Goal: Check status: Check status

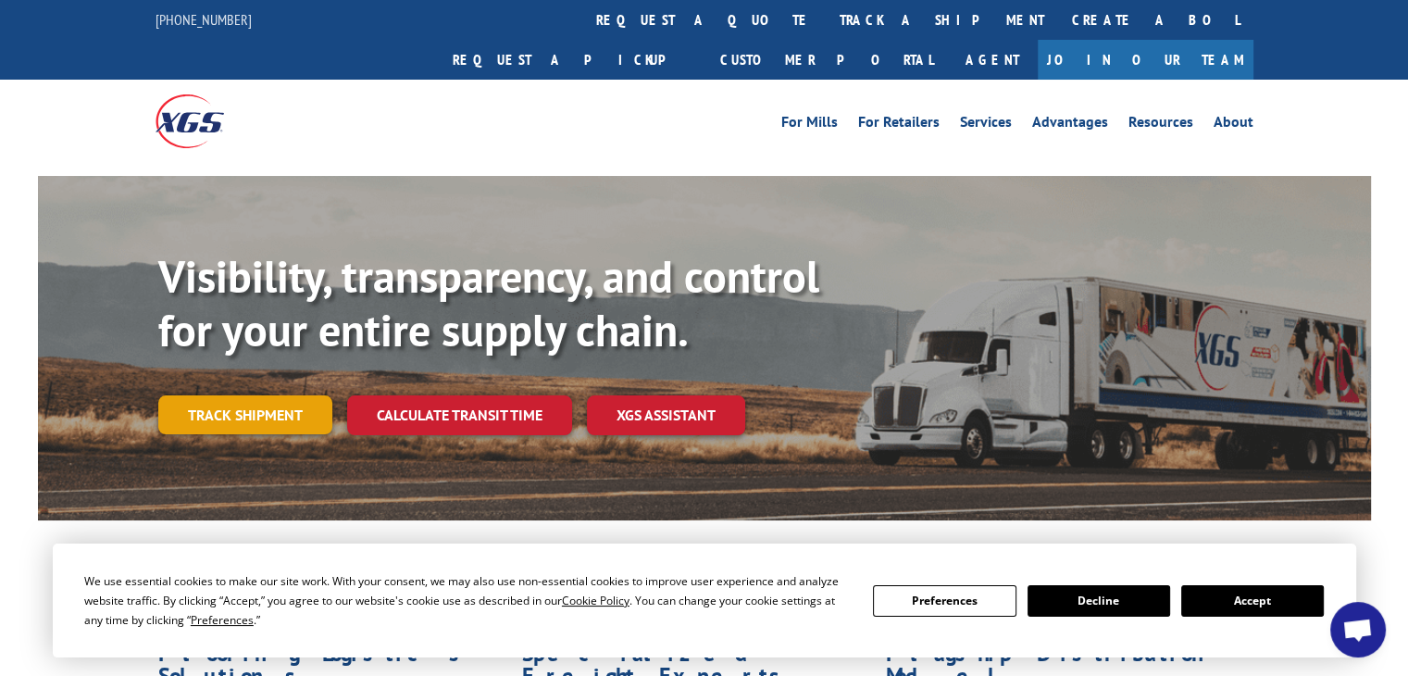
click at [200, 395] on link "Track shipment" at bounding box center [245, 414] width 174 height 39
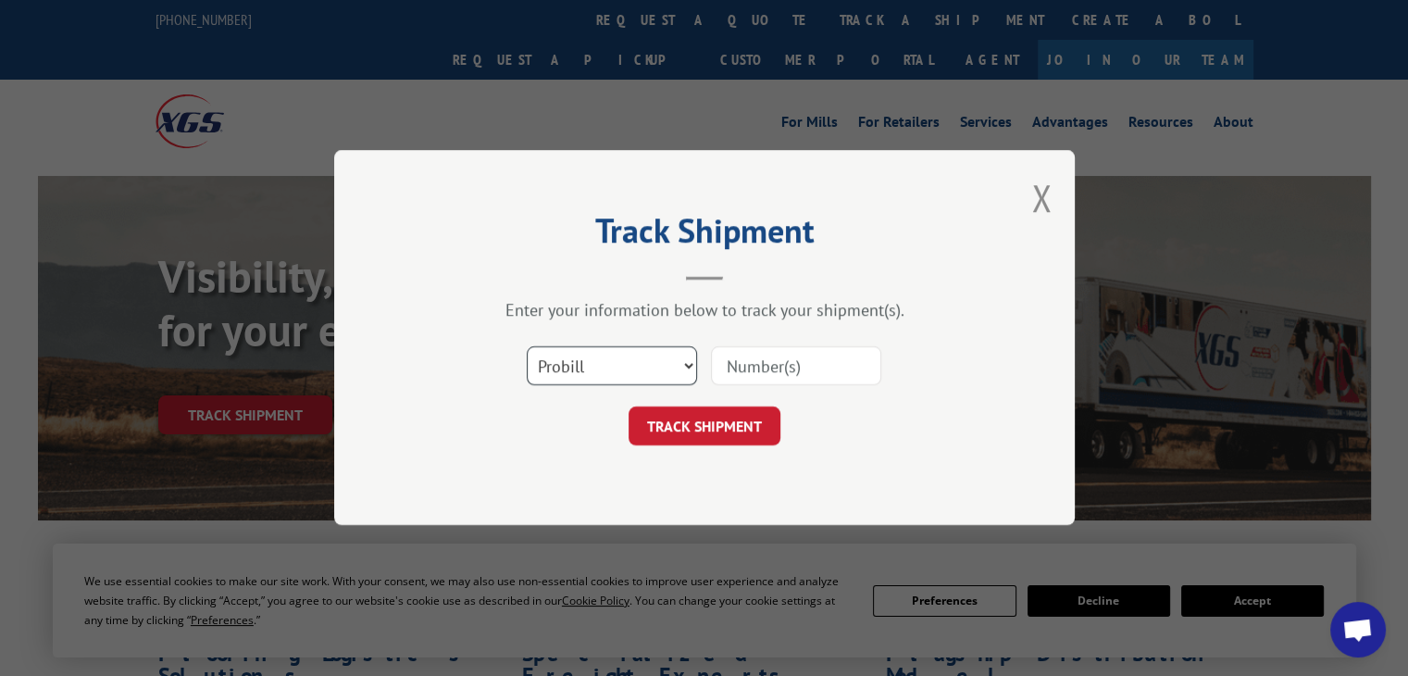
drag, startPoint x: 685, startPoint y: 361, endPoint x: 659, endPoint y: 380, distance: 32.4
click at [685, 361] on select "Select category... Probill BOL PO" at bounding box center [612, 366] width 170 height 39
select select "bol"
click at [527, 347] on select "Select category... Probill BOL PO" at bounding box center [612, 366] width 170 height 39
click at [776, 373] on input at bounding box center [796, 366] width 170 height 39
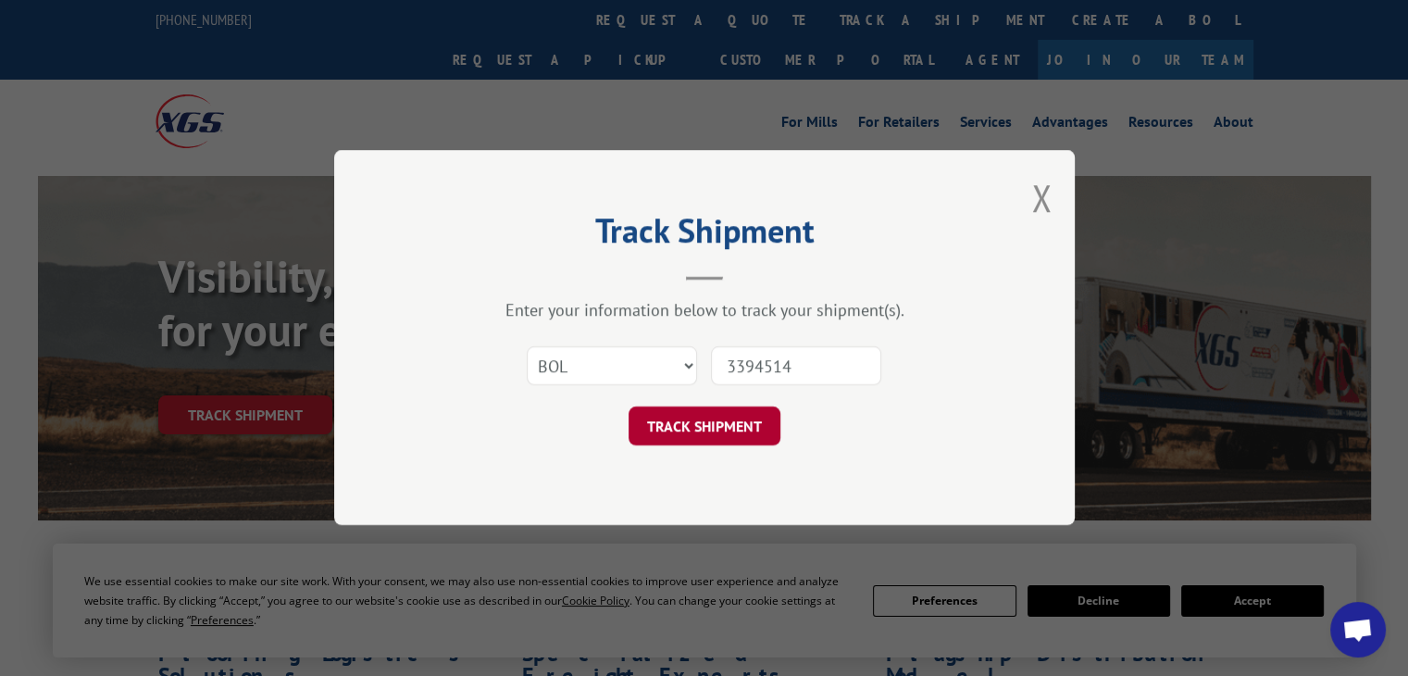
type input "3394514"
click at [700, 430] on button "TRACK SHIPMENT" at bounding box center [704, 426] width 152 height 39
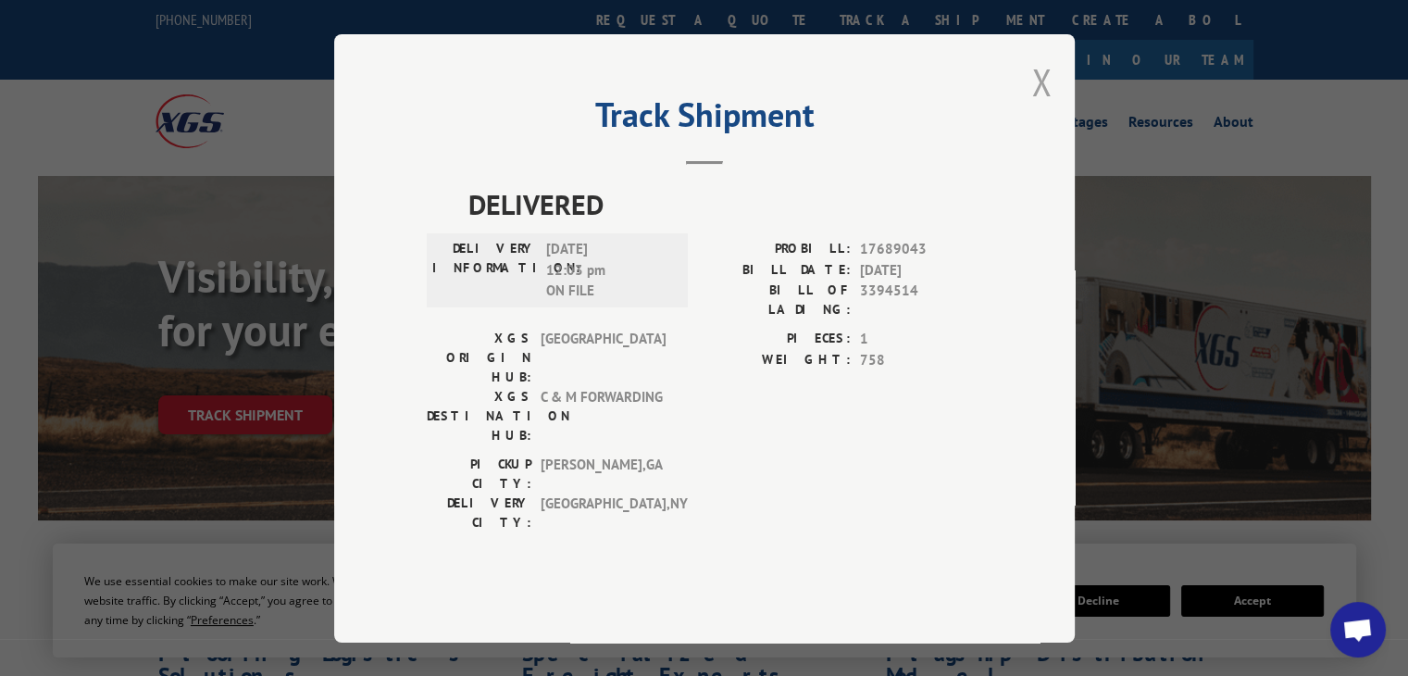
click at [1036, 106] on button "Close modal" at bounding box center [1041, 81] width 20 height 49
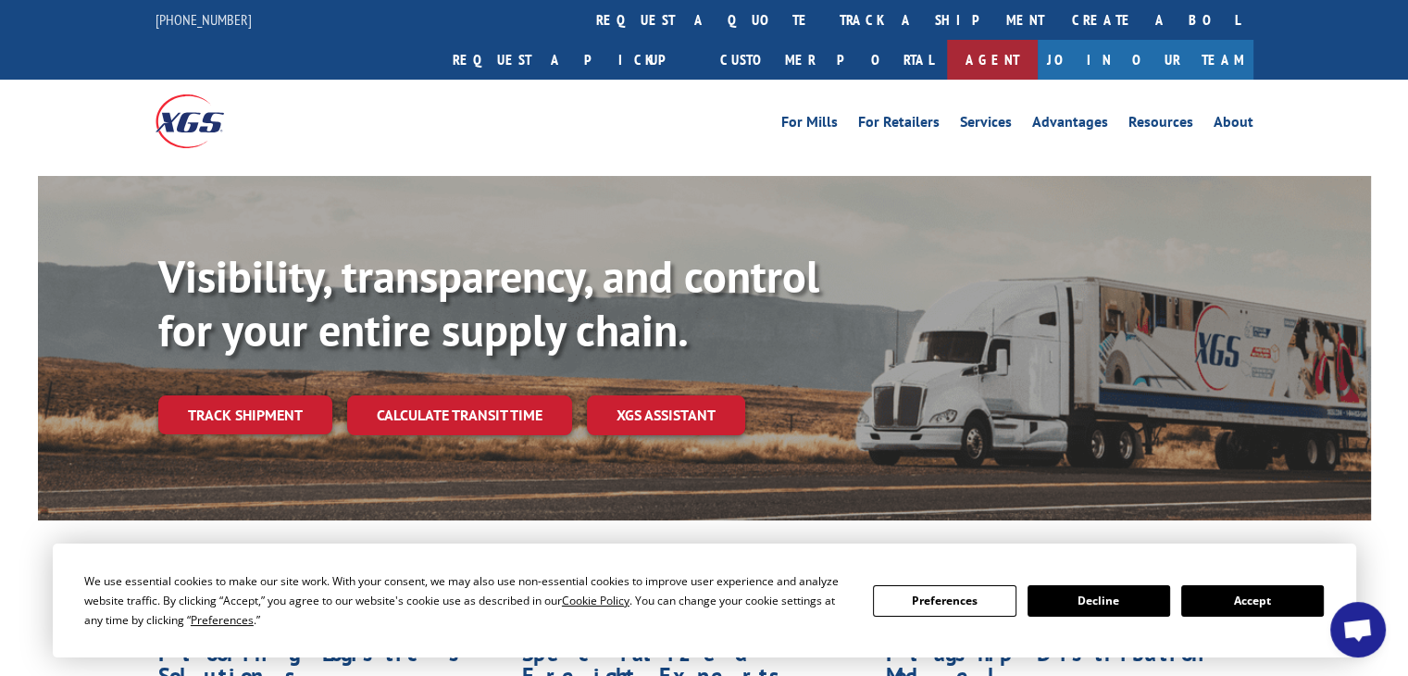
click at [1038, 40] on link "Agent" at bounding box center [992, 60] width 91 height 40
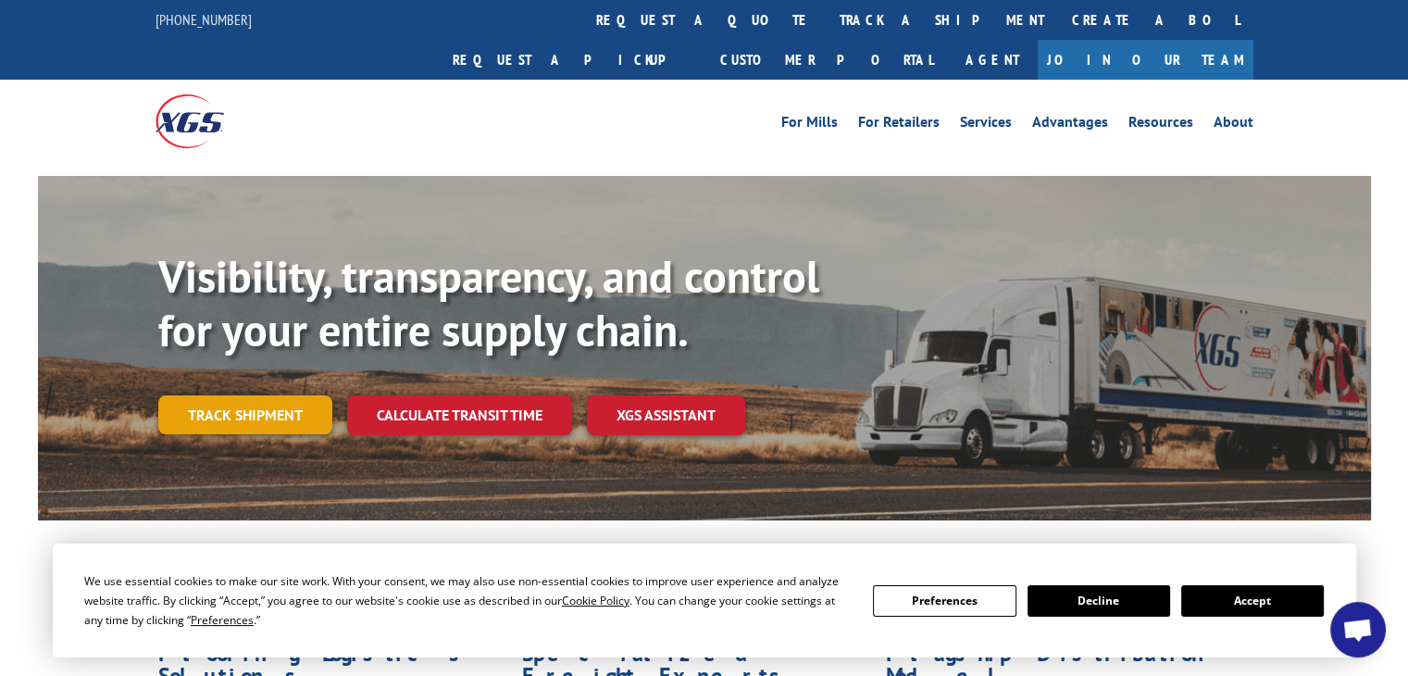
click at [259, 395] on link "Track shipment" at bounding box center [245, 414] width 174 height 39
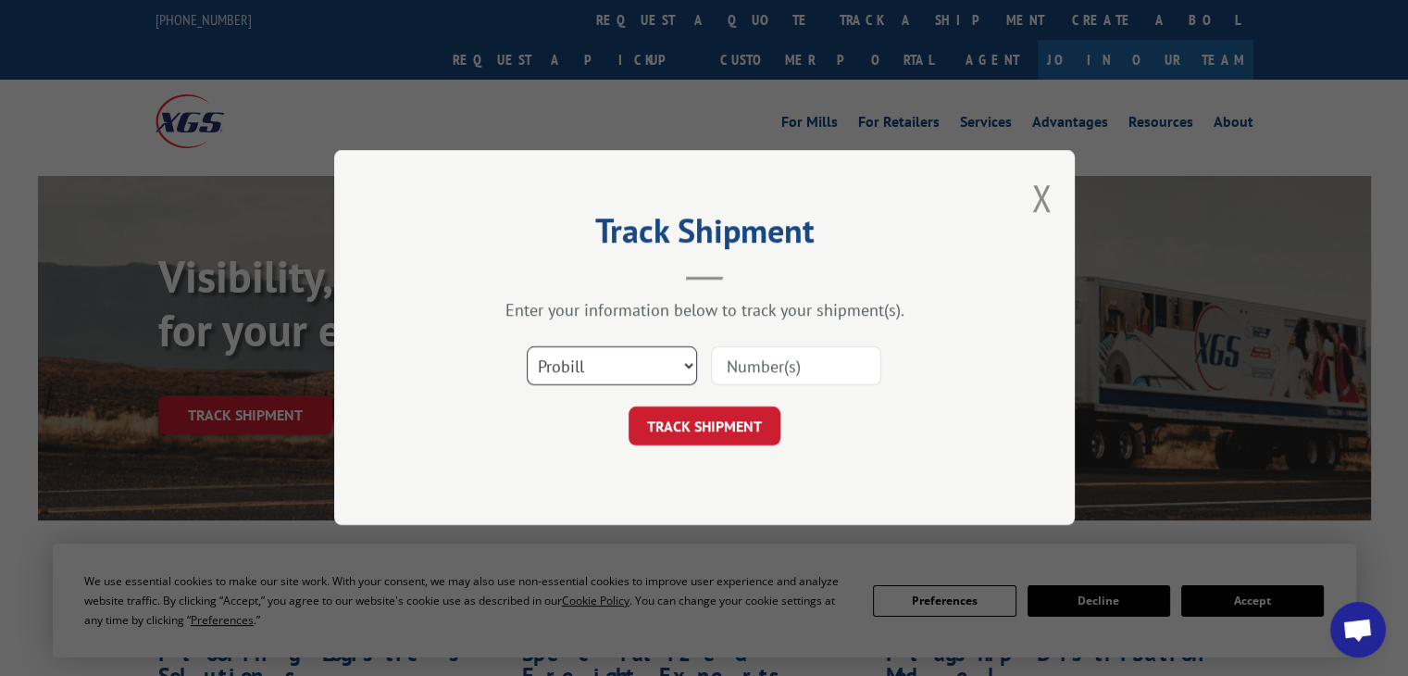
drag, startPoint x: 689, startPoint y: 361, endPoint x: 677, endPoint y: 367, distance: 12.9
click at [689, 361] on select "Select category... Probill BOL PO" at bounding box center [612, 366] width 170 height 39
select select "bol"
click at [527, 347] on select "Select category... Probill BOL PO" at bounding box center [612, 366] width 170 height 39
click at [783, 366] on input at bounding box center [796, 366] width 170 height 39
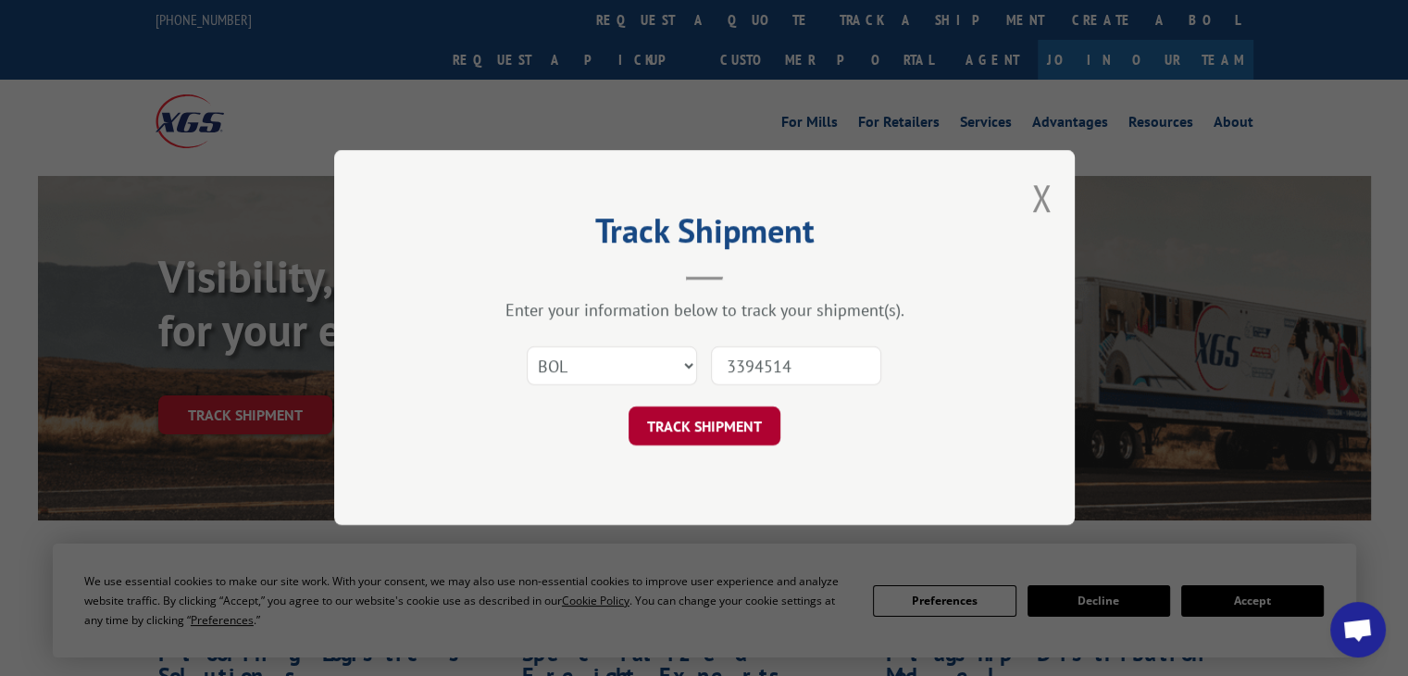
type input "3394514"
click at [718, 434] on button "TRACK SHIPMENT" at bounding box center [704, 426] width 152 height 39
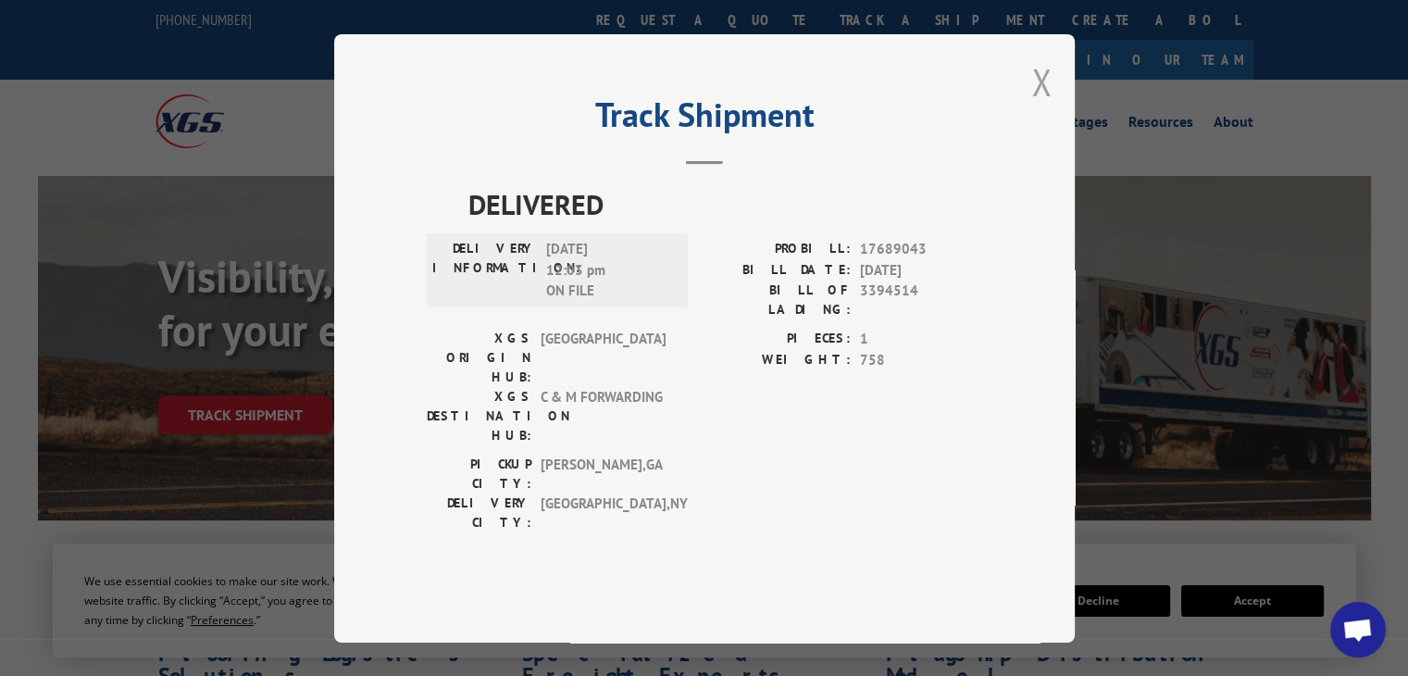
click at [1043, 106] on button "Close modal" at bounding box center [1041, 81] width 20 height 49
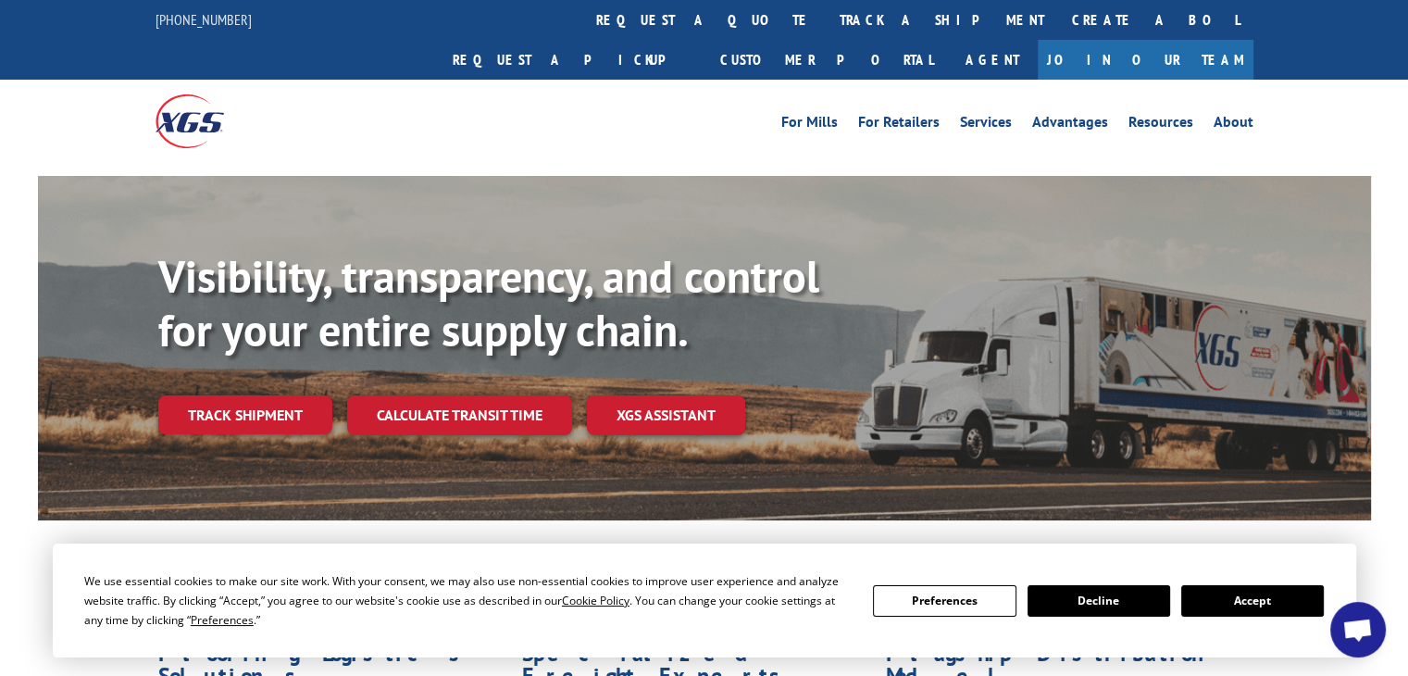
click at [1251, 599] on button "Accept" at bounding box center [1252, 600] width 143 height 31
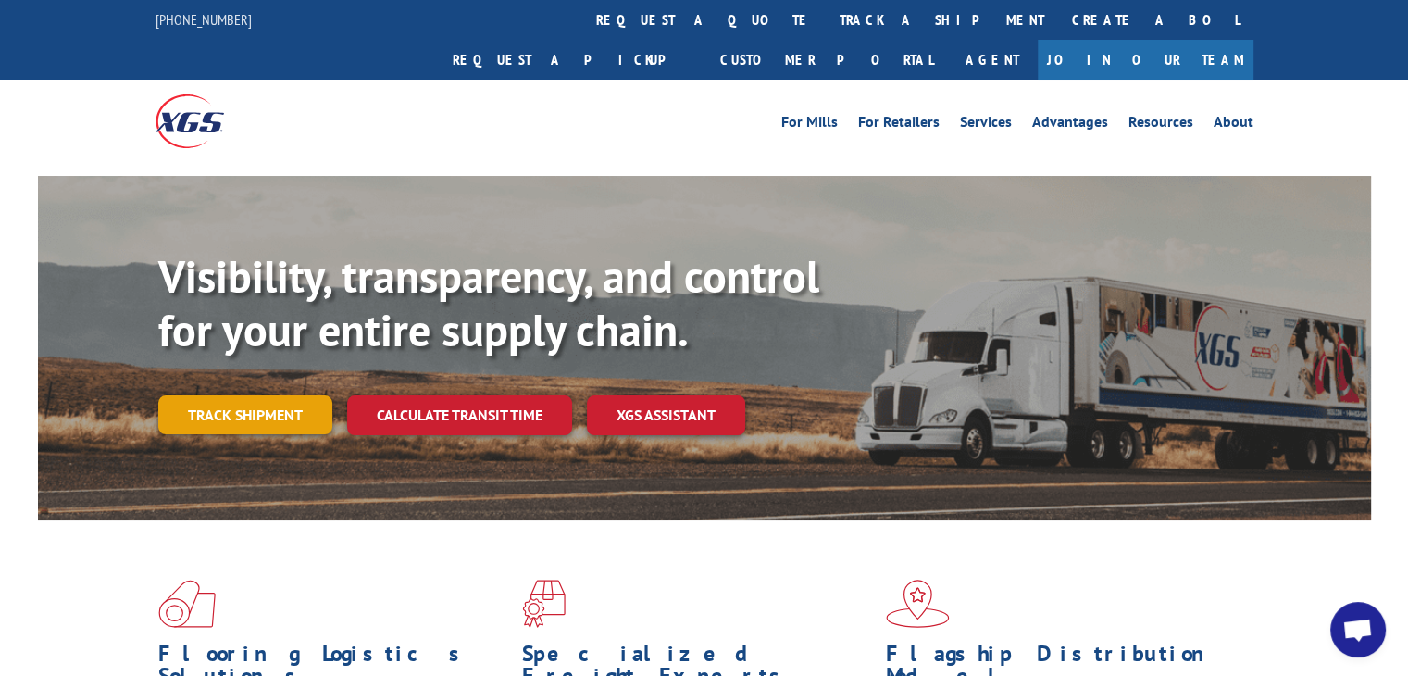
click at [255, 395] on link "Track shipment" at bounding box center [245, 414] width 174 height 39
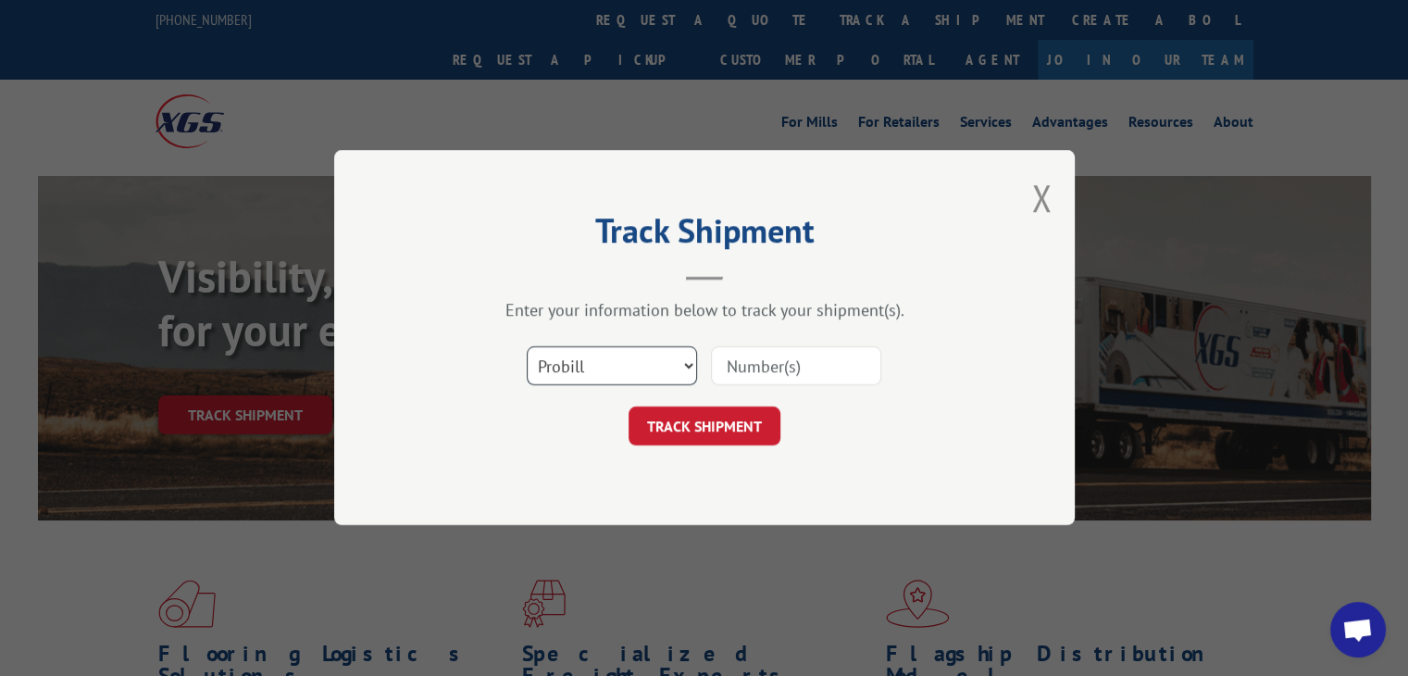
click at [690, 368] on select "Select category... Probill BOL PO" at bounding box center [612, 366] width 170 height 39
select select "bol"
click at [527, 347] on select "Select category... Probill BOL PO" at bounding box center [612, 366] width 170 height 39
click at [766, 364] on input at bounding box center [796, 366] width 170 height 39
type input "3394514"
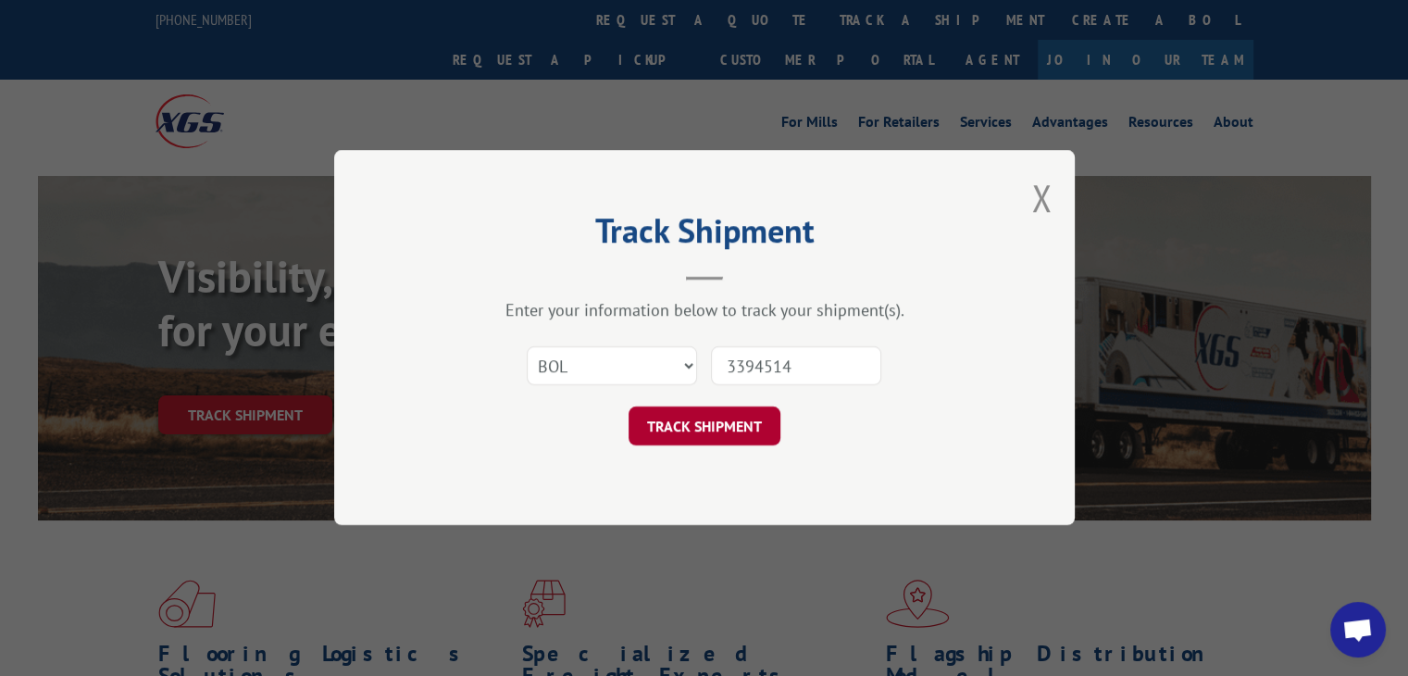
click at [692, 426] on button "TRACK SHIPMENT" at bounding box center [704, 426] width 152 height 39
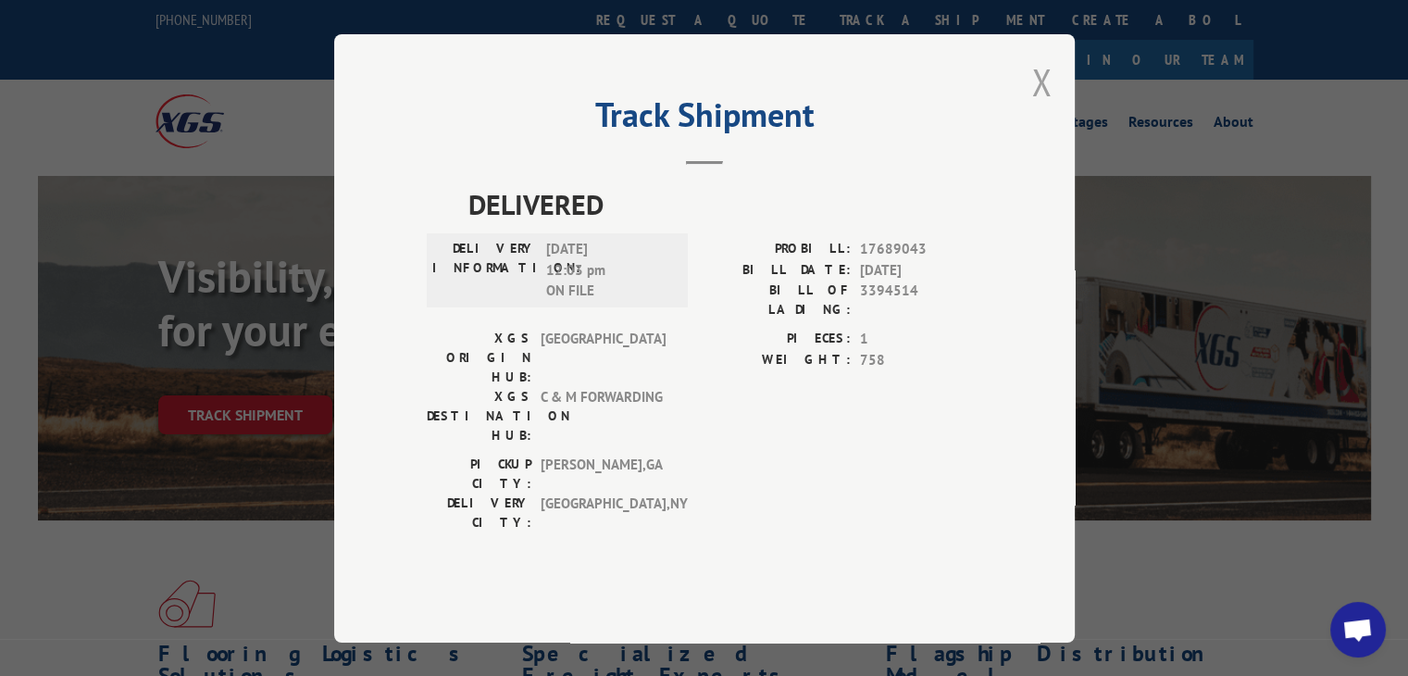
click at [1038, 106] on button "Close modal" at bounding box center [1041, 81] width 20 height 49
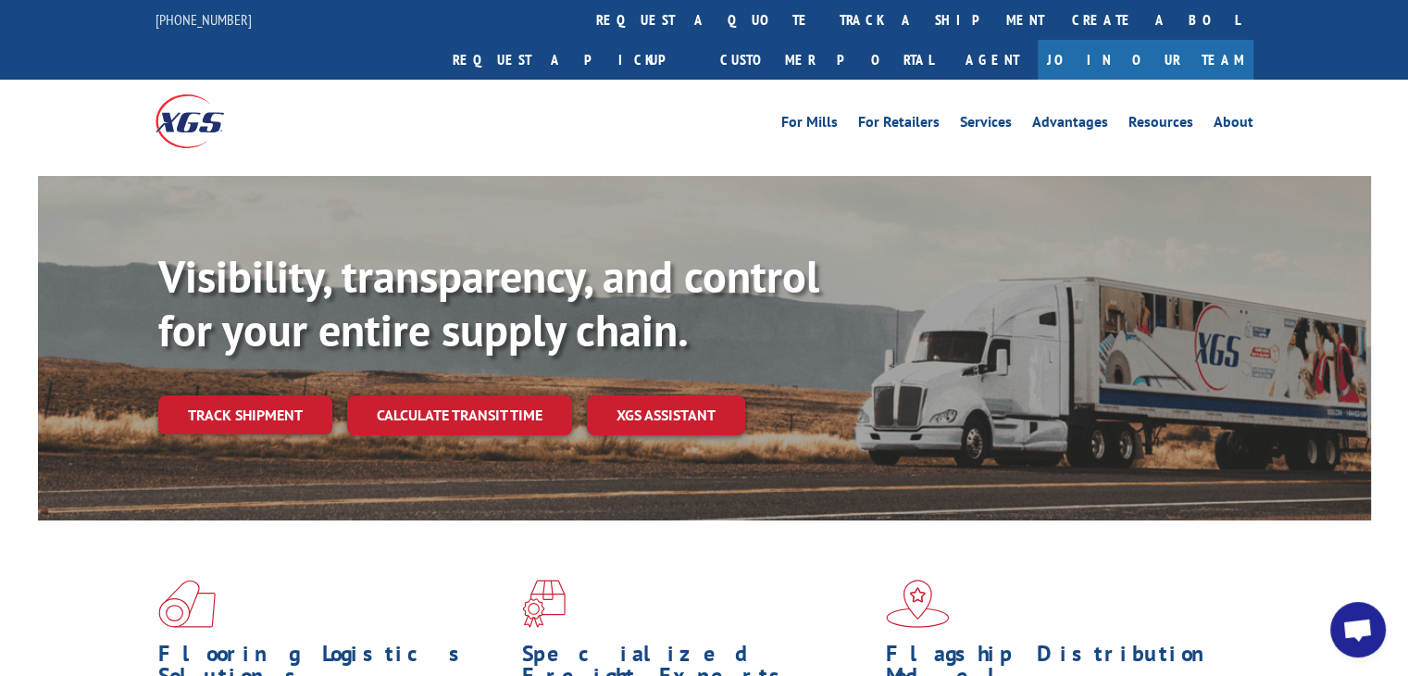
drag, startPoint x: 224, startPoint y: 382, endPoint x: 236, endPoint y: 380, distance: 12.2
click at [224, 395] on link "Track shipment" at bounding box center [245, 414] width 174 height 39
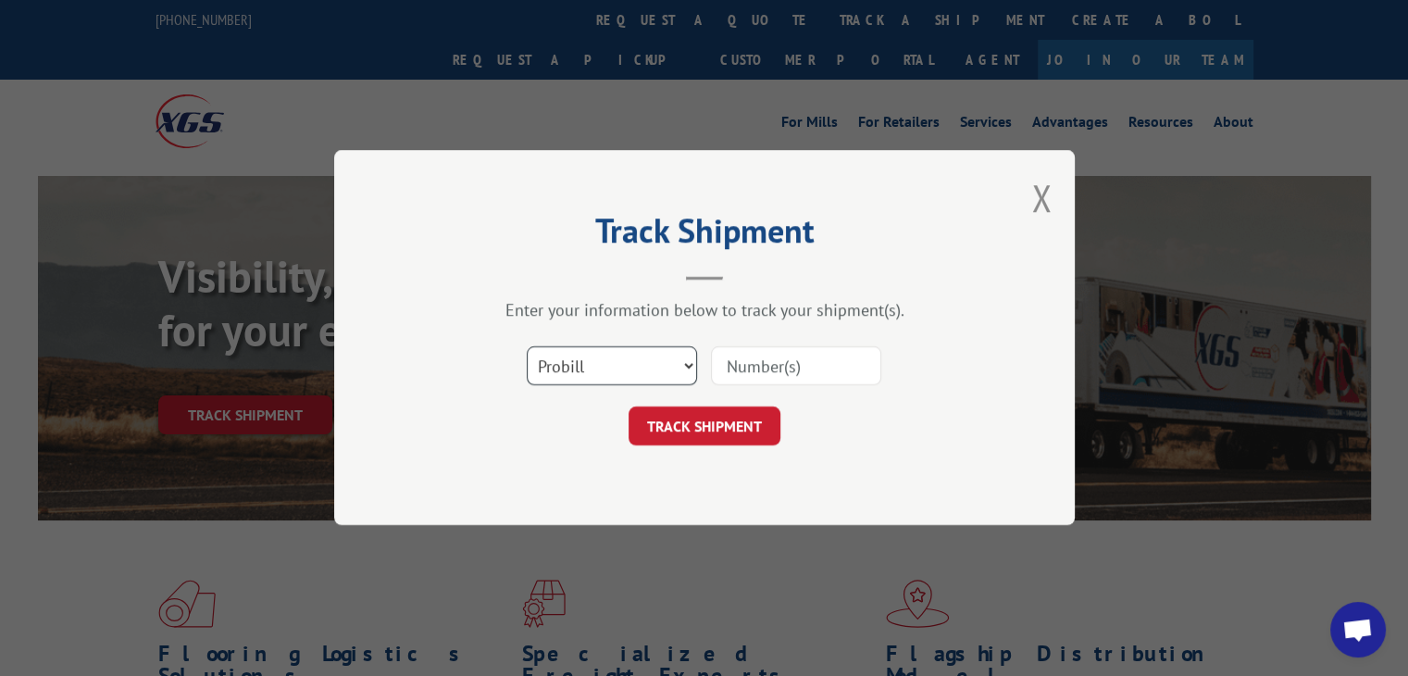
drag, startPoint x: 687, startPoint y: 357, endPoint x: 666, endPoint y: 381, distance: 31.5
click at [687, 357] on select "Select category... Probill BOL PO" at bounding box center [612, 366] width 170 height 39
select select "bol"
click at [527, 347] on select "Select category... Probill BOL PO" at bounding box center [612, 366] width 170 height 39
click at [793, 365] on input at bounding box center [796, 366] width 170 height 39
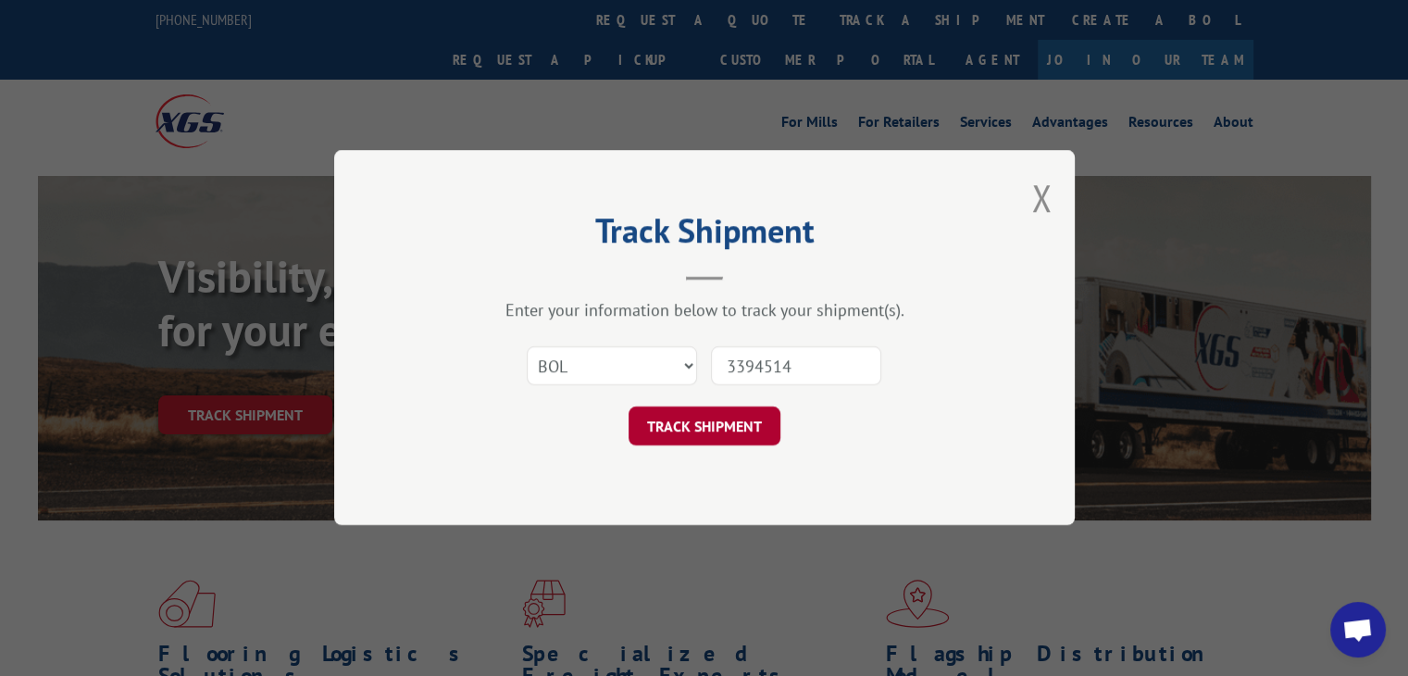
type input "3394514"
click at [696, 435] on button "TRACK SHIPMENT" at bounding box center [704, 426] width 152 height 39
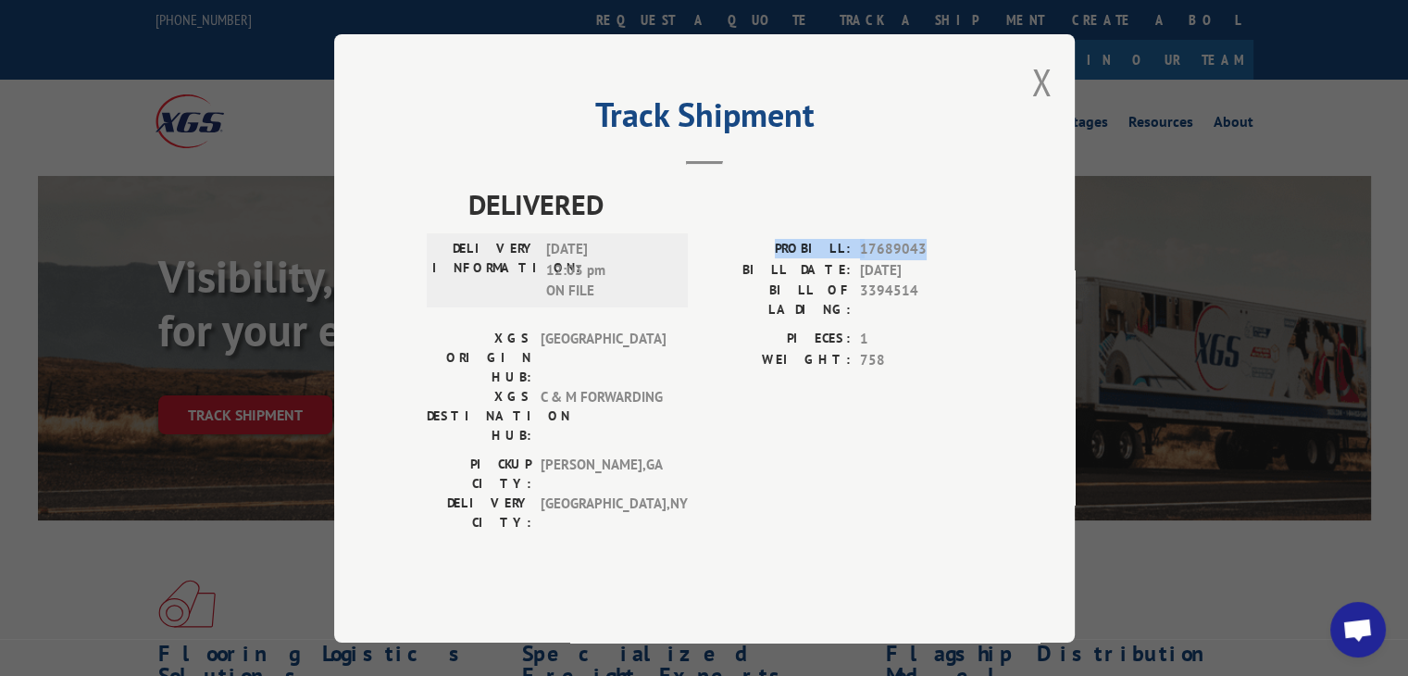
drag, startPoint x: 935, startPoint y: 282, endPoint x: 771, endPoint y: 293, distance: 164.2
click at [771, 260] on div "PROBILL: 17689043" at bounding box center [843, 249] width 278 height 21
copy div "PROBILL: 17689043"
click at [940, 260] on span "17689043" at bounding box center [921, 249] width 122 height 21
drag, startPoint x: 932, startPoint y: 284, endPoint x: 852, endPoint y: 288, distance: 80.6
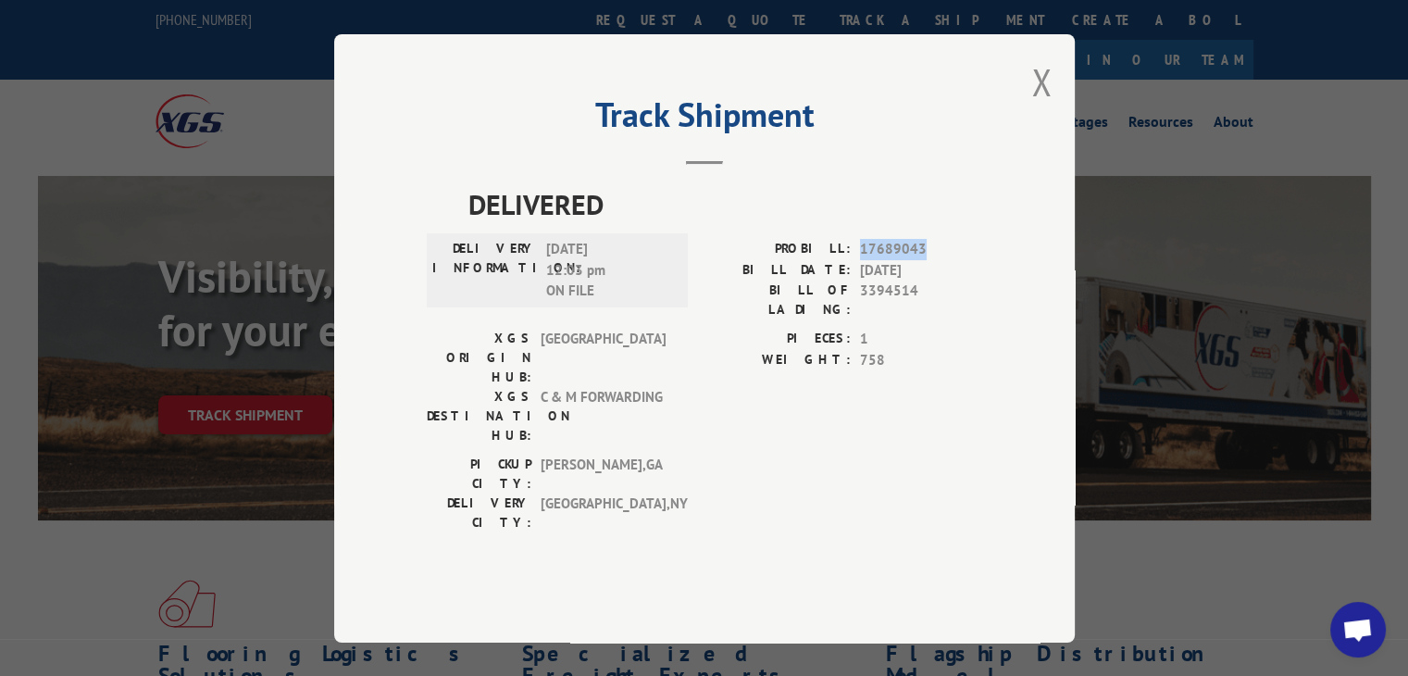
click at [852, 260] on div "PROBILL: 17689043" at bounding box center [843, 249] width 278 height 21
copy div "17689043"
click at [1048, 106] on button "Close modal" at bounding box center [1041, 81] width 20 height 49
